Goal: Information Seeking & Learning: Understand process/instructions

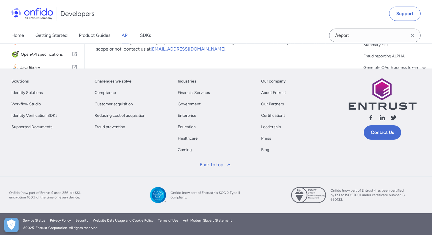
scroll to position [1, 0]
copy div "/v3.6/reports?check_id={check_id}"
drag, startPoint x: 0, startPoint y: 0, endPoint x: 182, endPoint y: 168, distance: 248.0
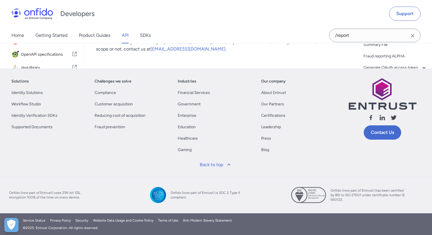
drag, startPoint x: 96, startPoint y: 113, endPoint x: 151, endPoint y: 187, distance: 91.8
copy div "List reports GET /v3.6/reports?check_id={check_id} Lists all reports belonging …"
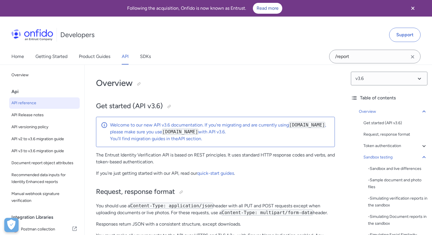
select select "http"
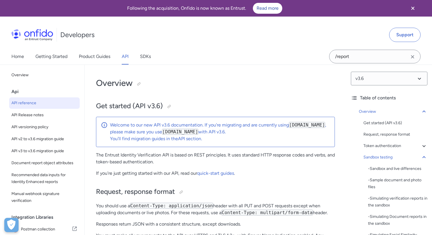
select select "http"
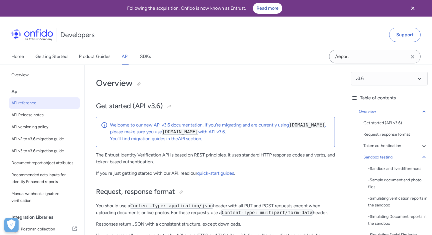
select select "http"
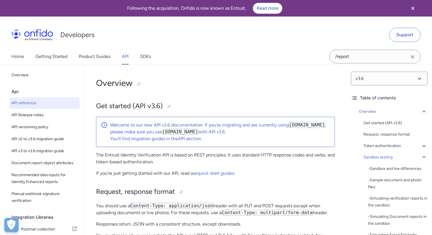
select select "http"
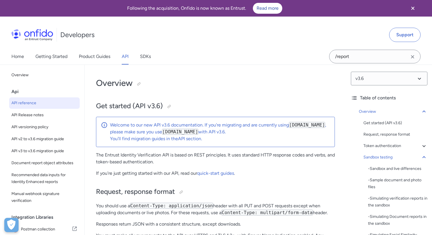
select select "http"
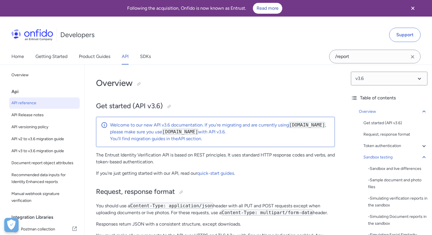
select select "http"
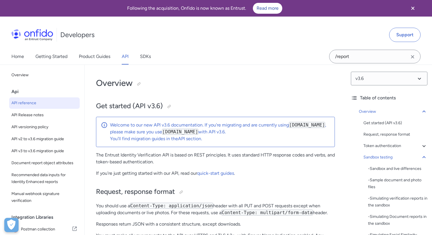
select select "http"
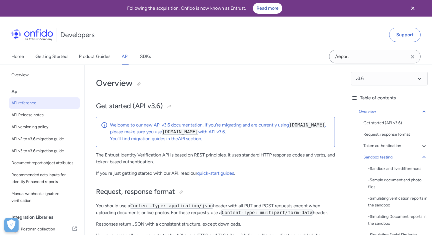
select select "http"
